Goal: Task Accomplishment & Management: Use online tool/utility

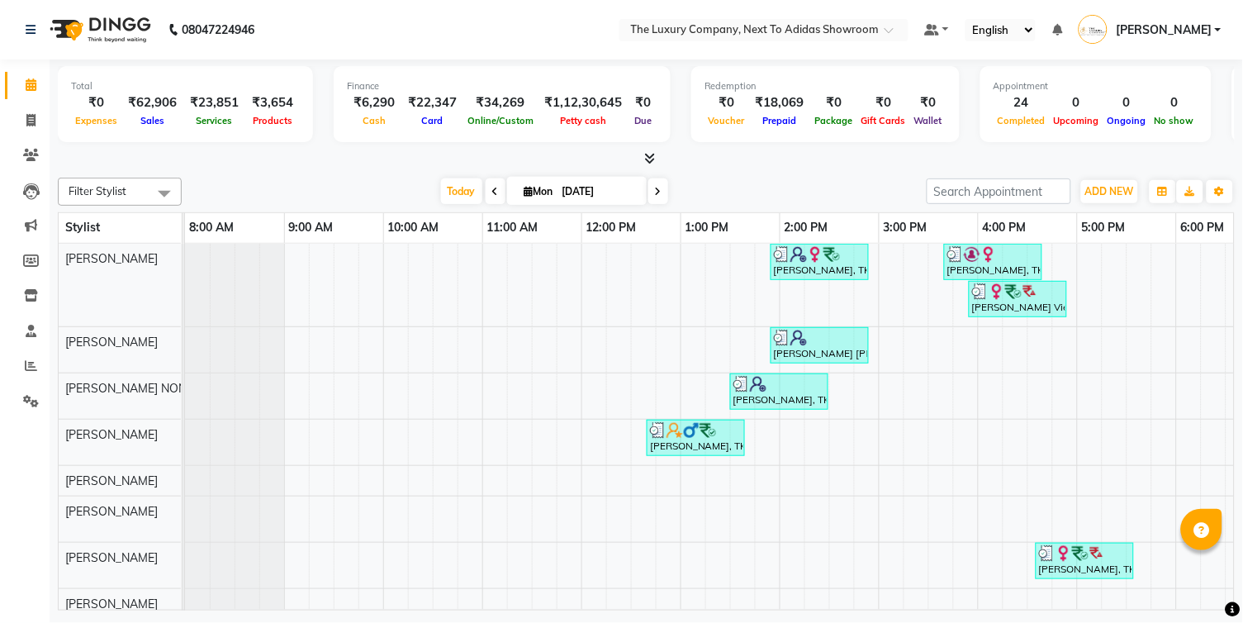
scroll to position [0, 238]
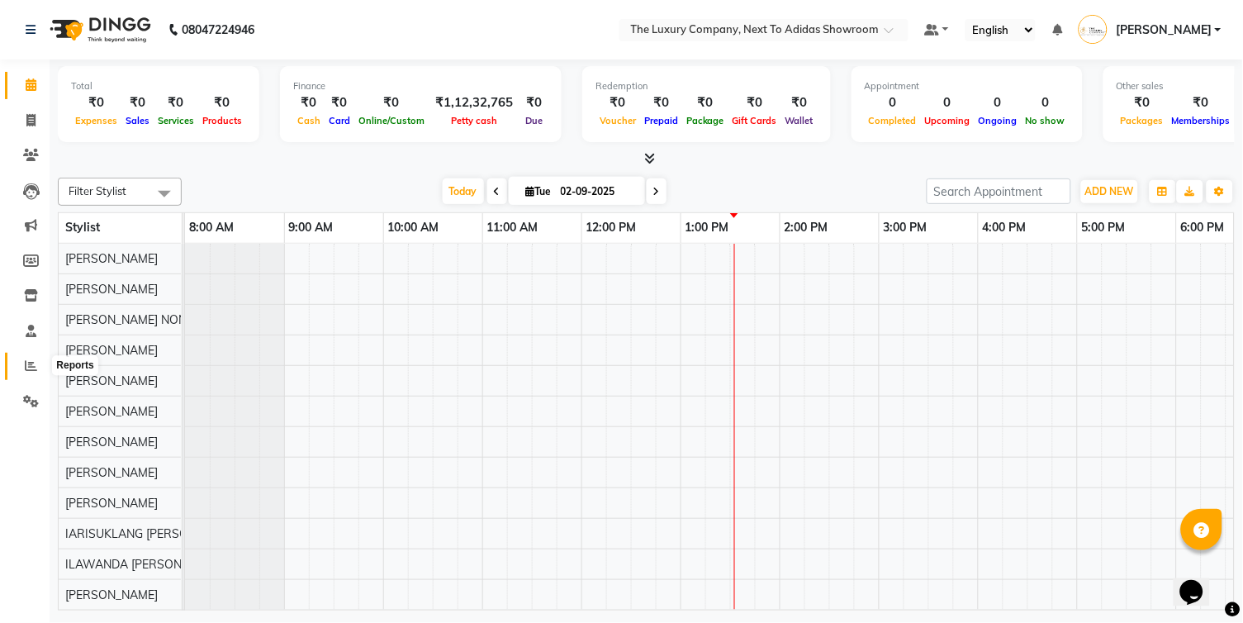
click at [28, 367] on icon at bounding box center [31, 365] width 12 height 12
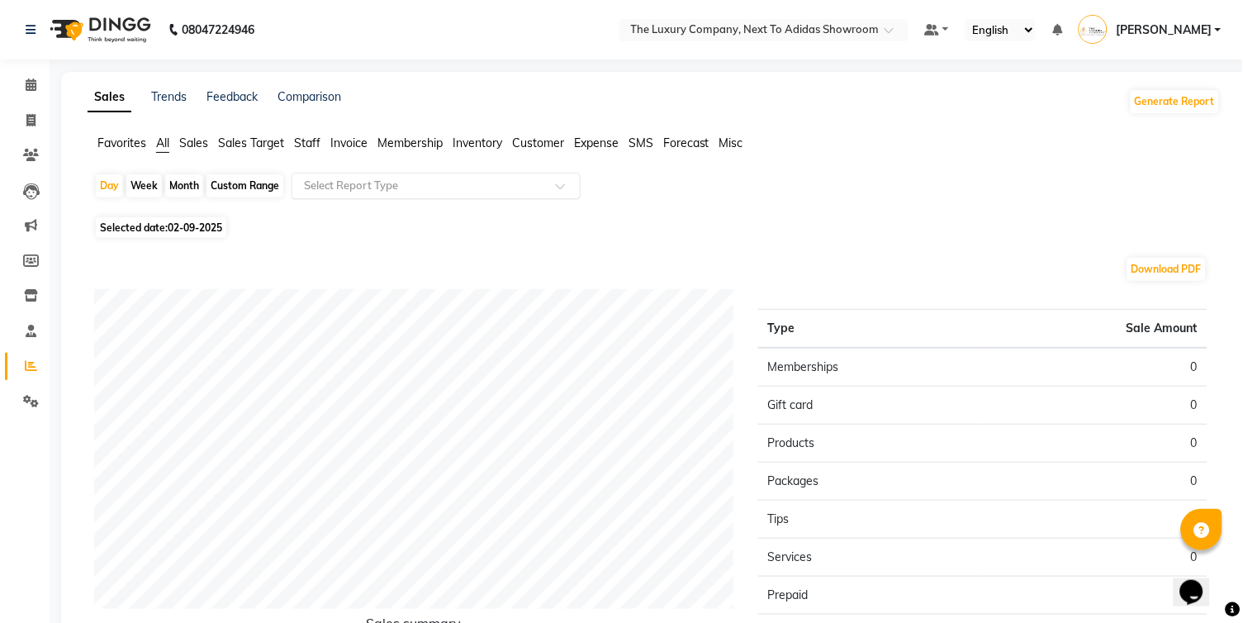
click at [406, 190] on input "text" at bounding box center [420, 186] width 238 height 17
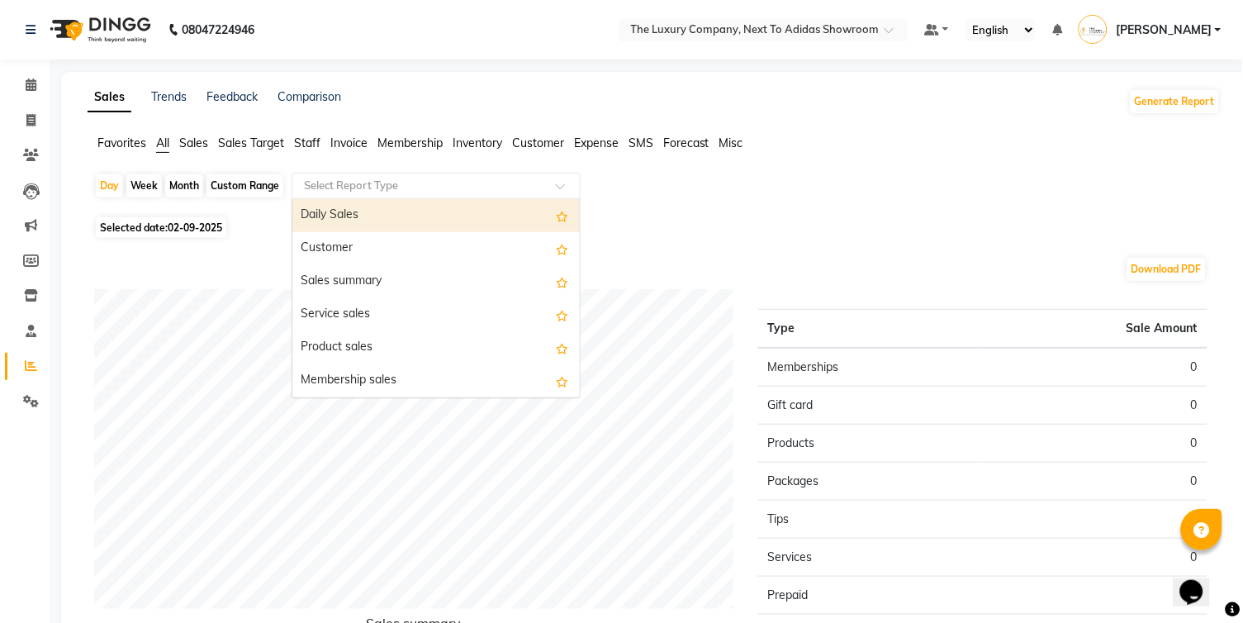
click at [394, 208] on div "Daily Sales" at bounding box center [436, 215] width 288 height 33
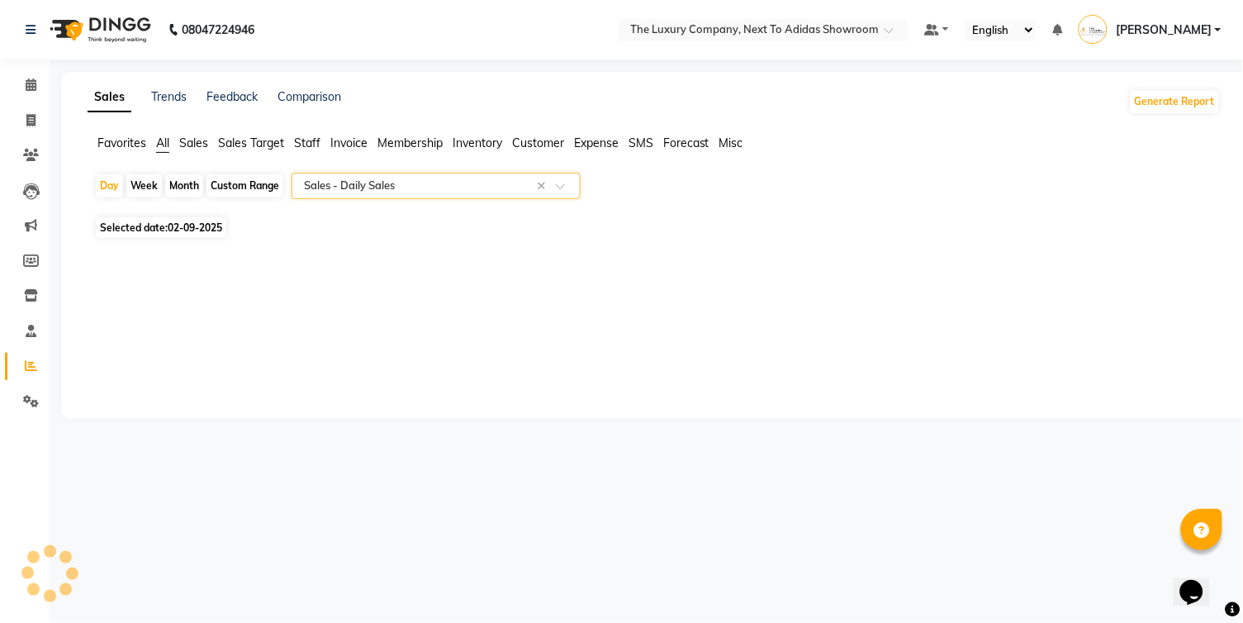
select select "full_report"
select select "csv"
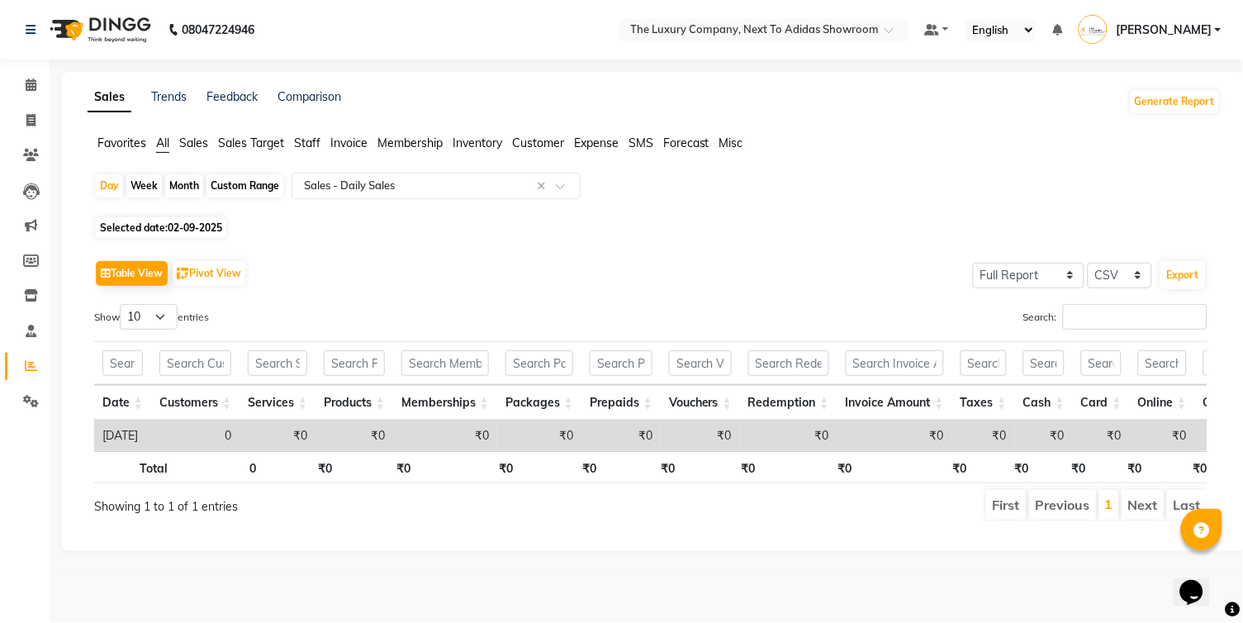
click at [240, 189] on div "Custom Range" at bounding box center [245, 185] width 77 height 23
select select "9"
select select "2025"
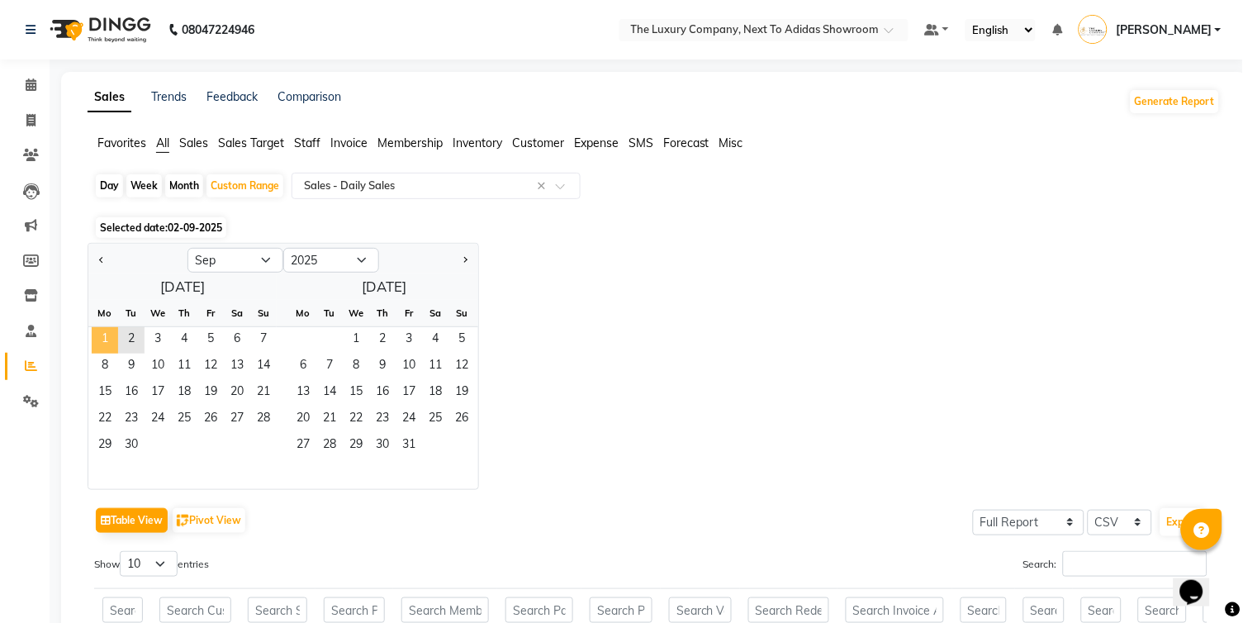
click at [97, 344] on span "1" at bounding box center [105, 340] width 26 height 26
click at [103, 342] on span "1" at bounding box center [105, 340] width 26 height 26
click at [657, 318] on div "Jan Feb Mar Apr May Jun [DATE] Aug Sep Oct Nov [DATE] 2016 2017 2018 2019 2020 …" at bounding box center [655, 366] width 1134 height 247
click at [107, 340] on span "1" at bounding box center [105, 340] width 26 height 26
click at [107, 335] on span "1" at bounding box center [105, 340] width 26 height 26
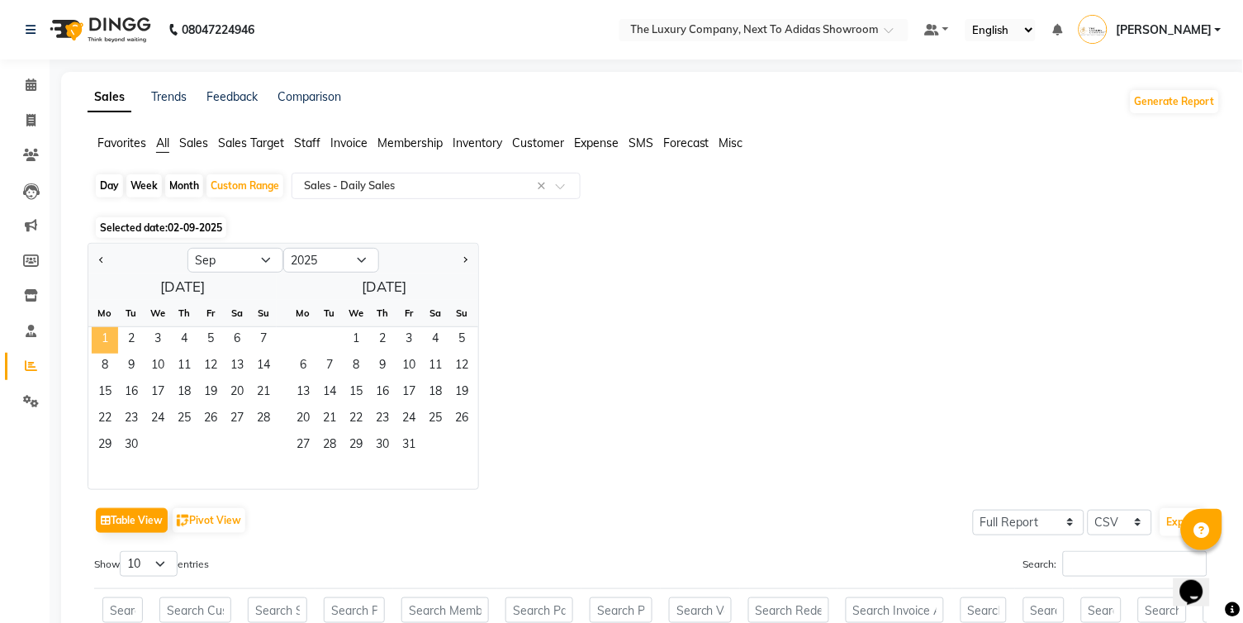
click at [107, 335] on span "1" at bounding box center [105, 340] width 26 height 26
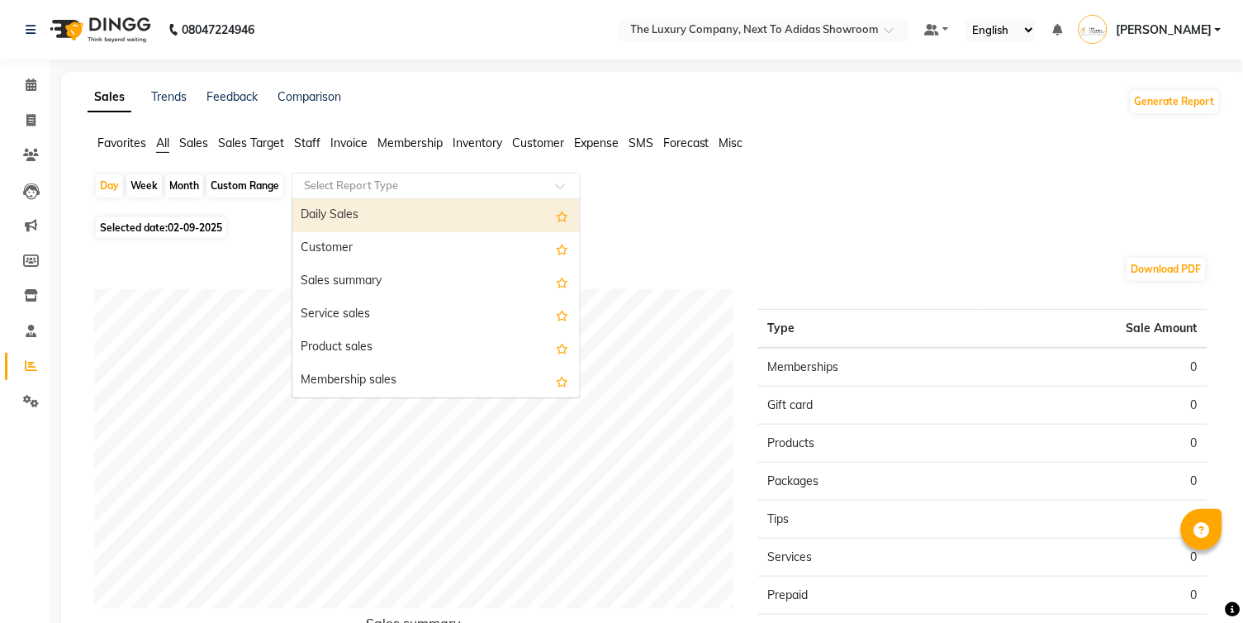
click at [381, 188] on input "text" at bounding box center [420, 186] width 238 height 17
click at [366, 207] on div "Daily Sales" at bounding box center [436, 215] width 288 height 33
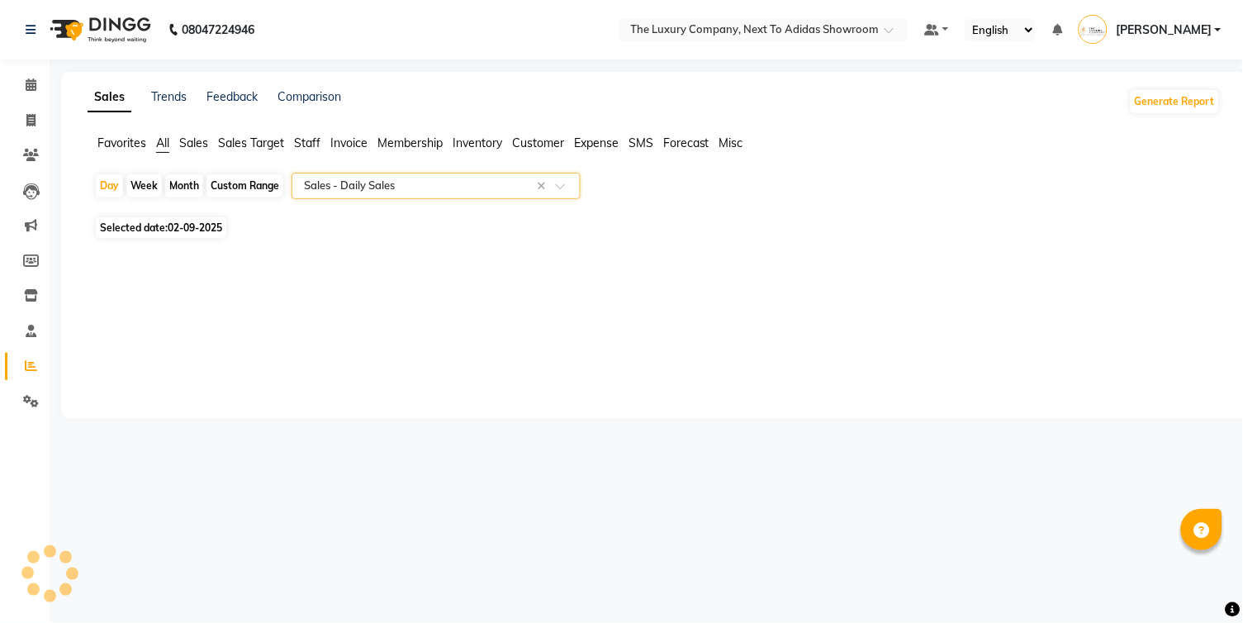
select select "full_report"
select select "csv"
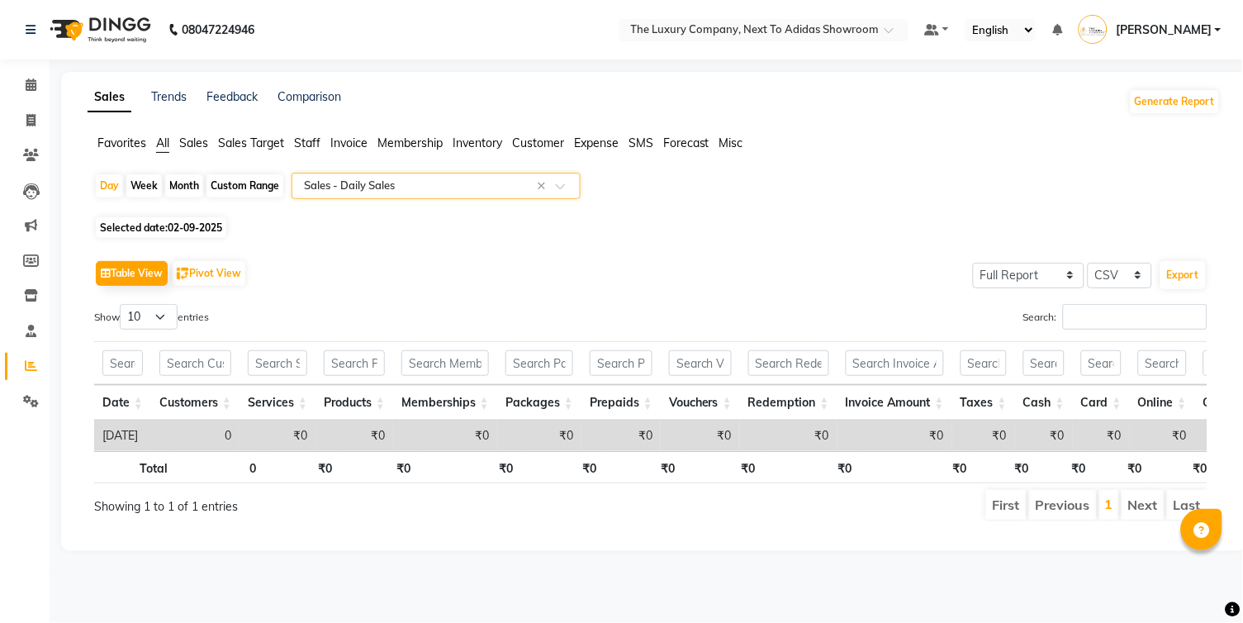
click at [186, 228] on span "02-09-2025" at bounding box center [195, 227] width 55 height 12
select select "9"
select select "2025"
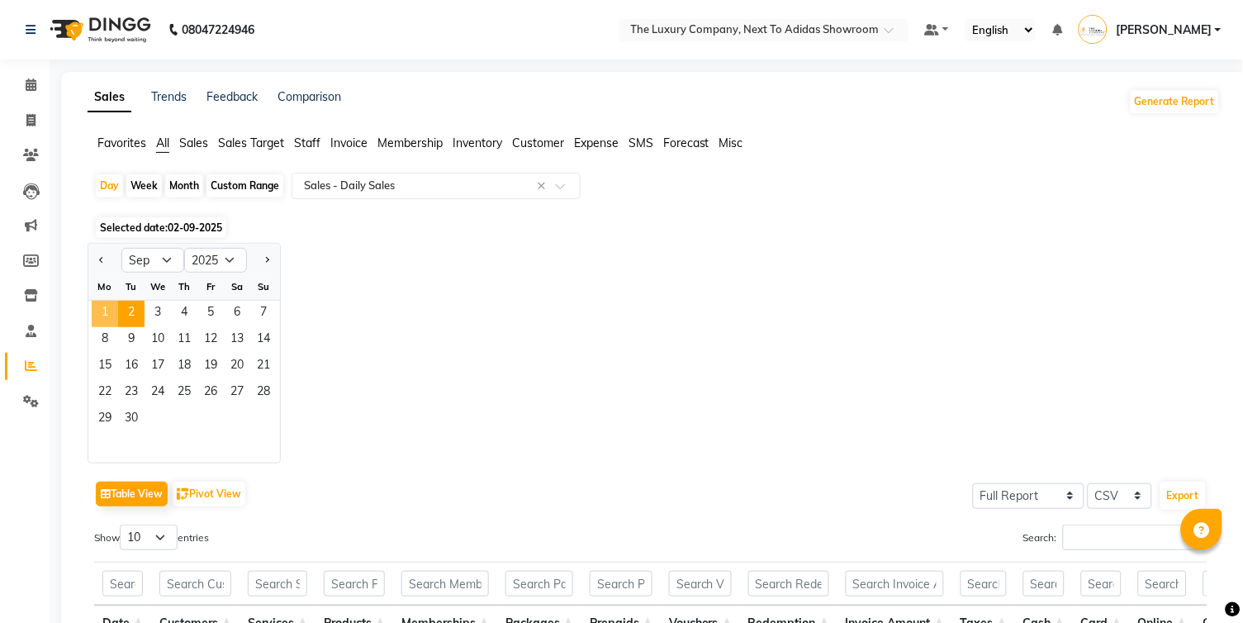
click at [103, 302] on span "1" at bounding box center [105, 314] width 26 height 26
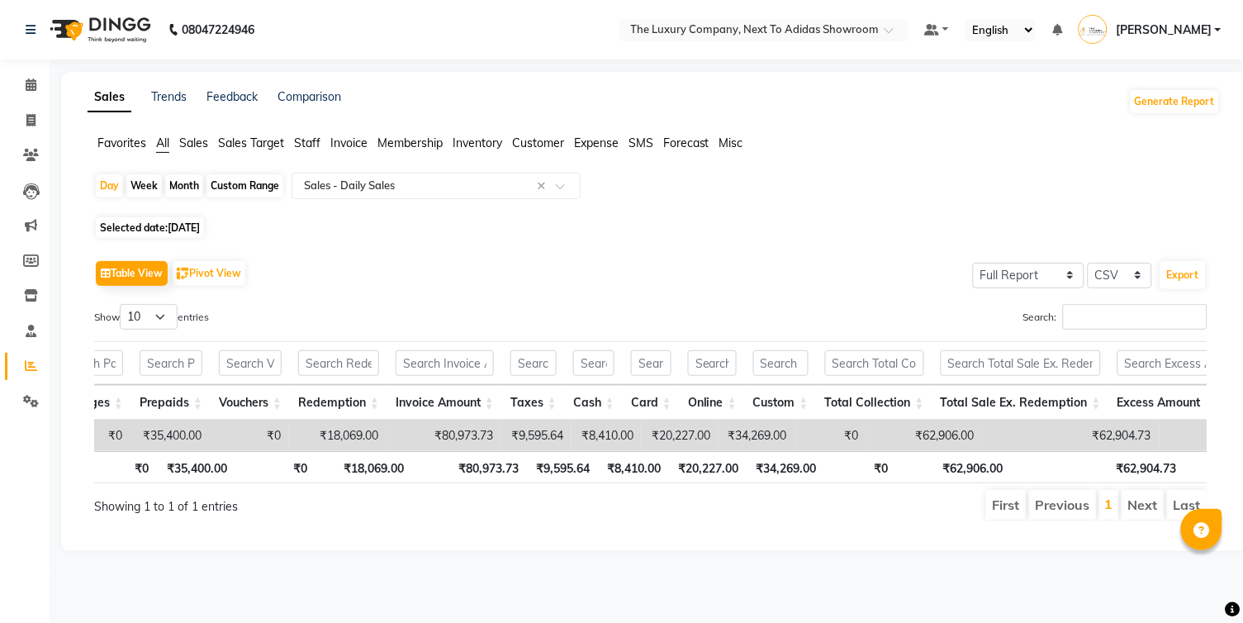
scroll to position [0, 452]
